Goal: Navigation & Orientation: Go to known website

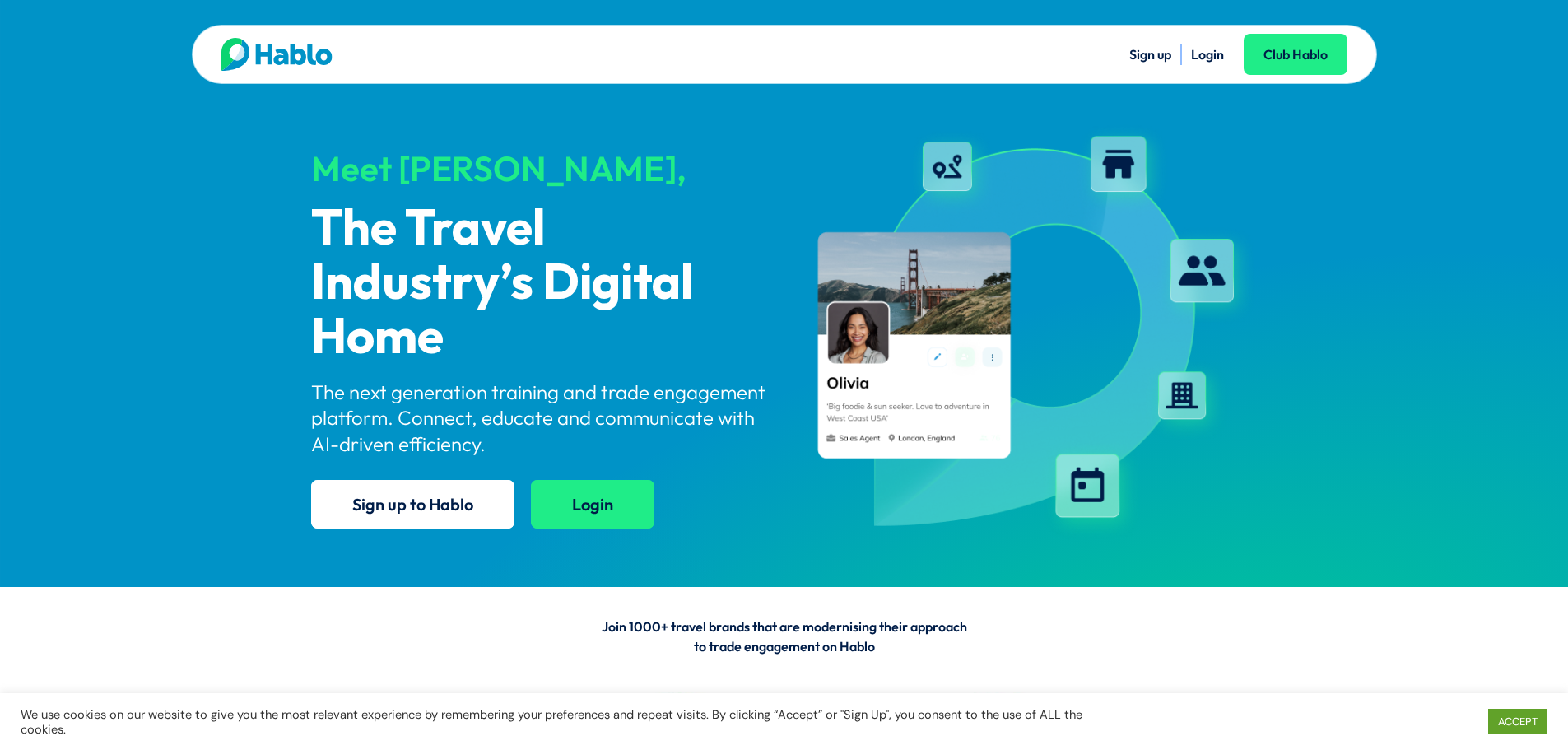
click at [572, 502] on link "Login" at bounding box center [593, 504] width 123 height 48
click at [605, 496] on link "Login" at bounding box center [593, 504] width 123 height 48
click at [612, 513] on link "Login" at bounding box center [593, 504] width 123 height 48
